Goal: Task Accomplishment & Management: Manage account settings

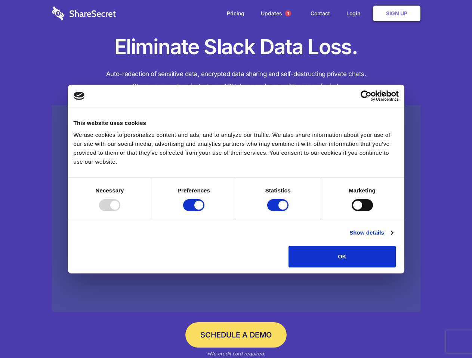
click at [120, 211] on div at bounding box center [109, 205] width 21 height 12
click at [204, 211] on input "Preferences" at bounding box center [193, 205] width 21 height 12
checkbox input "false"
click at [279, 211] on input "Statistics" at bounding box center [277, 205] width 21 height 12
checkbox input "false"
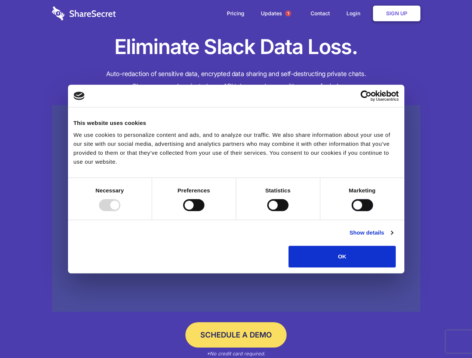
click at [351, 211] on input "Marketing" at bounding box center [361, 205] width 21 height 12
checkbox input "true"
